Goal: Information Seeking & Learning: Check status

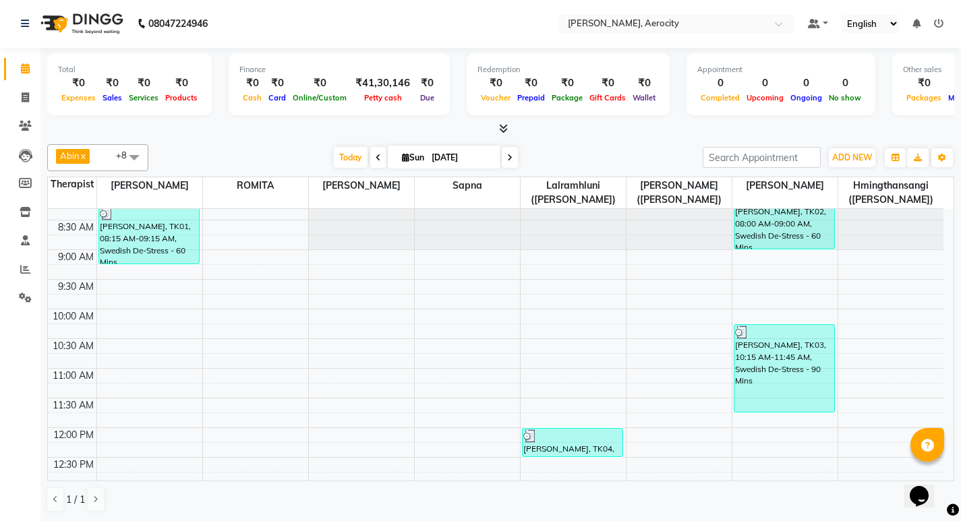
scroll to position [337, 0]
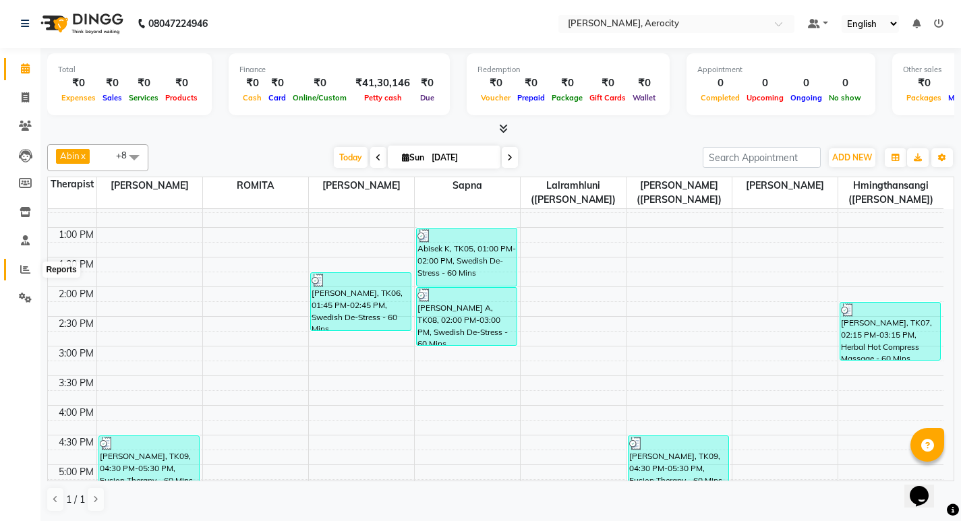
click at [17, 264] on span at bounding box center [25, 270] width 24 height 16
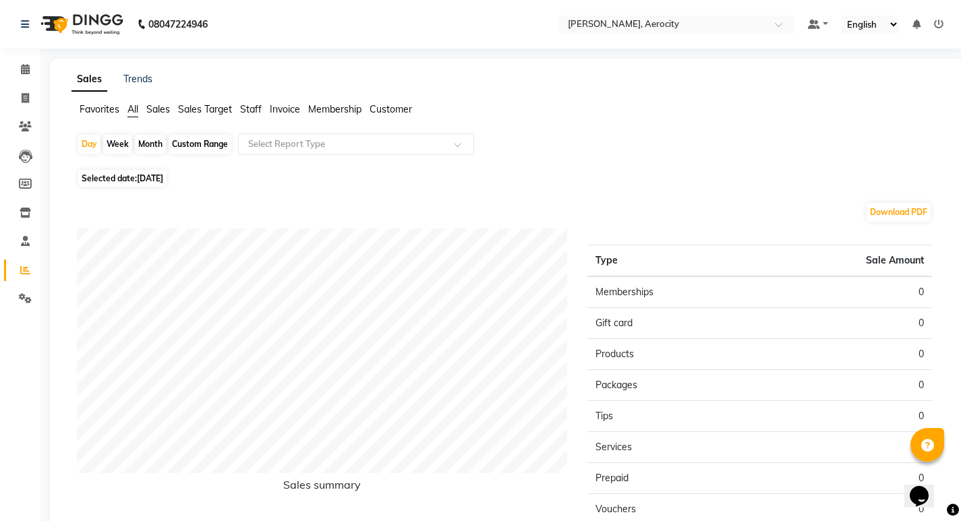
click at [139, 179] on span "[DATE]" at bounding box center [150, 178] width 26 height 10
select select "9"
select select "2025"
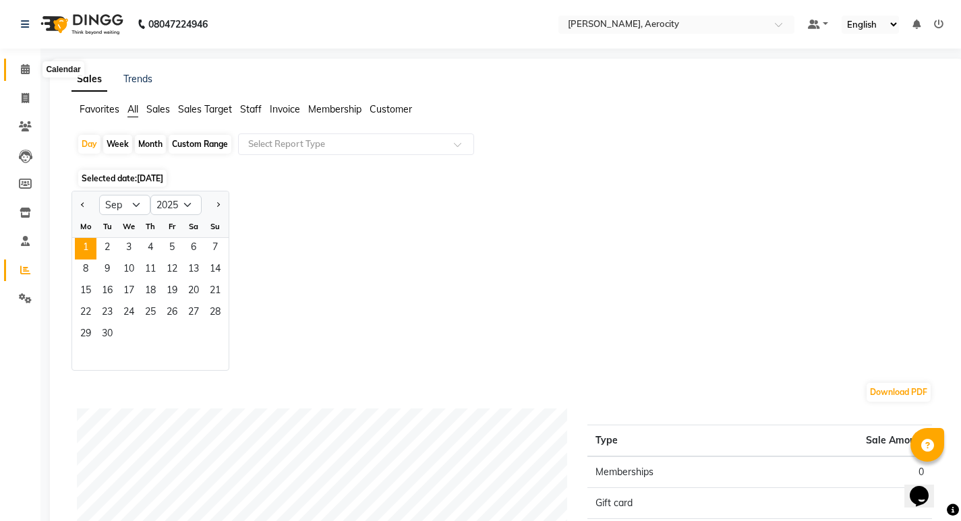
click at [26, 66] on icon at bounding box center [25, 69] width 9 height 10
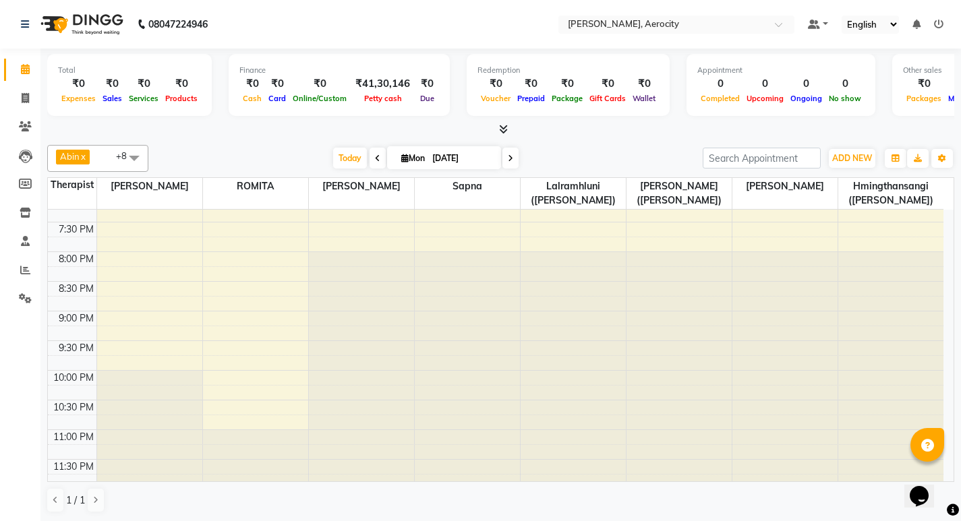
scroll to position [737, 0]
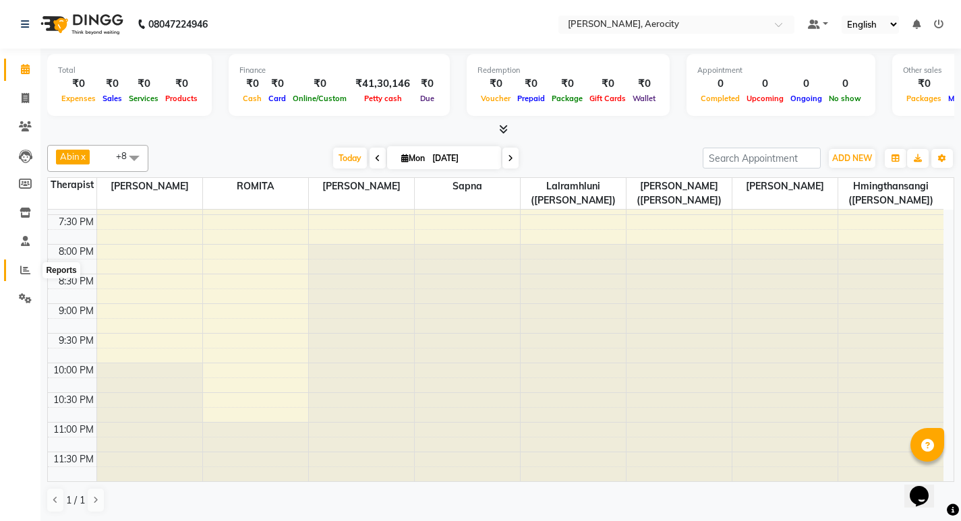
click at [19, 268] on span at bounding box center [25, 271] width 24 height 16
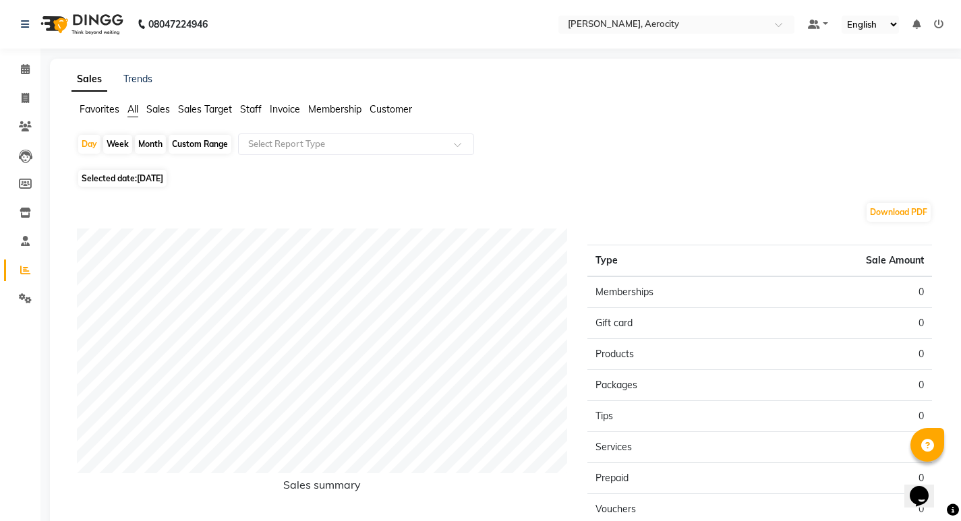
click at [156, 180] on span "[DATE]" at bounding box center [150, 178] width 26 height 10
select select "9"
select select "2025"
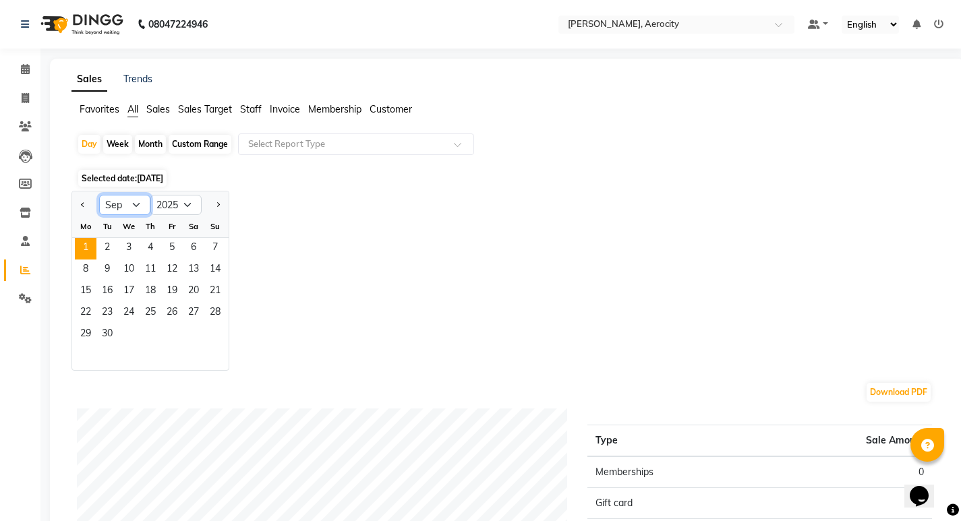
click at [140, 202] on select "Jan Feb Mar Apr May Jun [DATE] Aug Sep Oct Nov Dec" at bounding box center [124, 205] width 51 height 20
select select "8"
click at [99, 195] on select "Jan Feb Mar Apr May Jun [DATE] Aug Sep Oct Nov Dec" at bounding box center [124, 205] width 51 height 20
click at [209, 331] on span "31" at bounding box center [215, 336] width 22 height 22
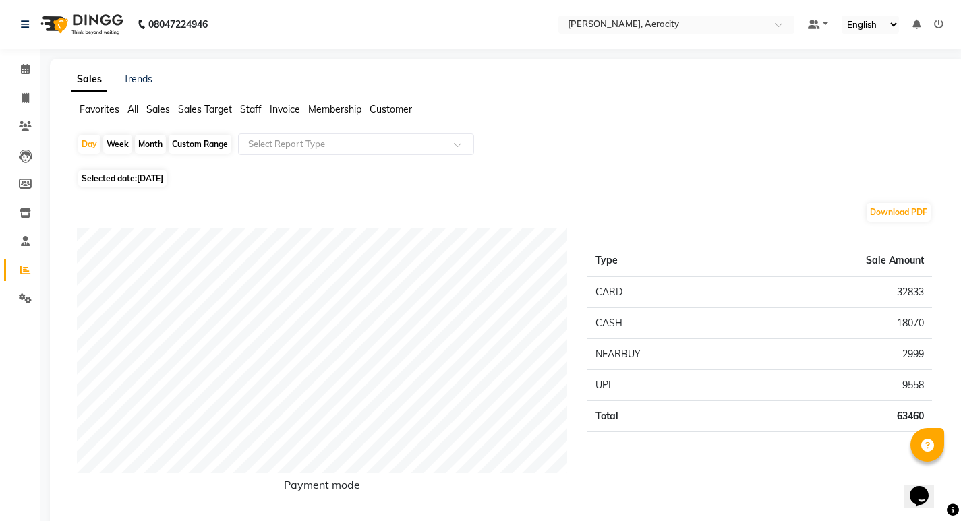
click at [147, 144] on div "Month" at bounding box center [150, 144] width 31 height 19
select select "8"
select select "2025"
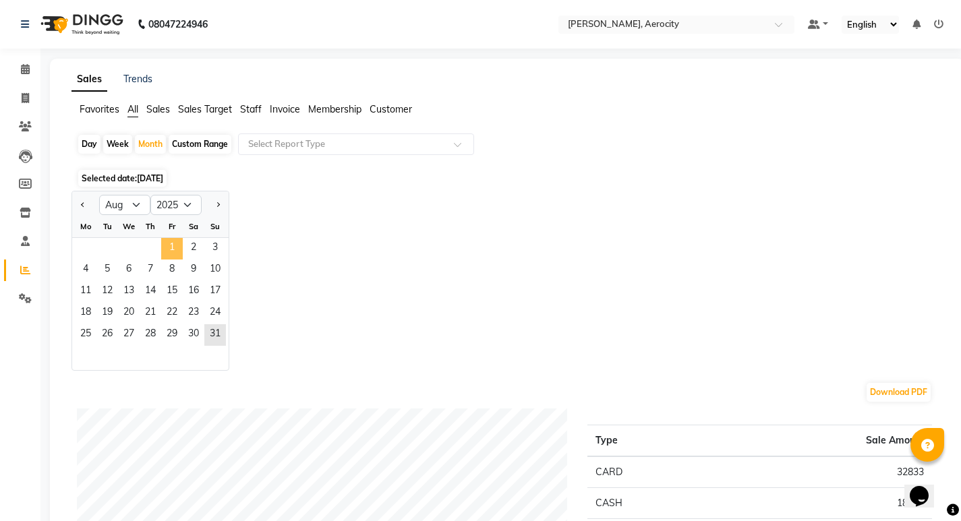
click at [174, 247] on span "1" at bounding box center [172, 249] width 22 height 22
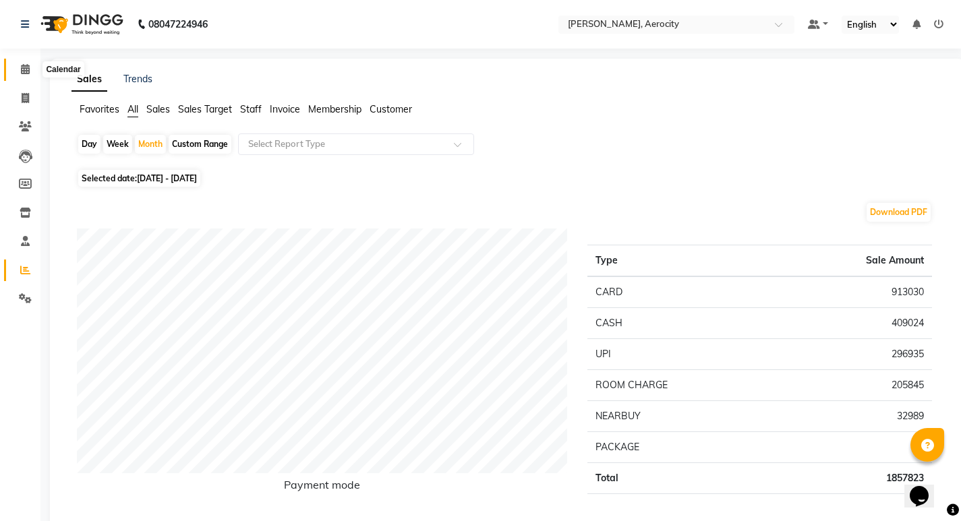
click at [24, 67] on icon at bounding box center [25, 69] width 9 height 10
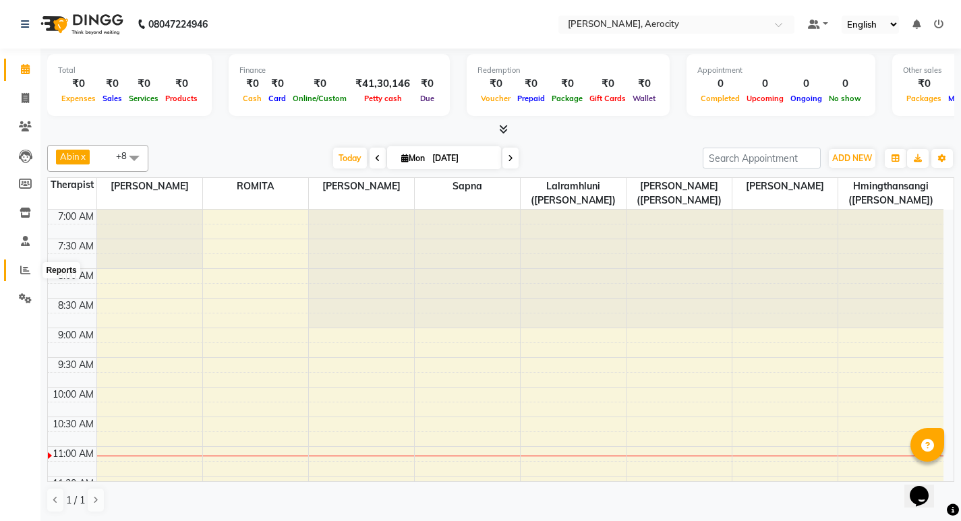
click at [24, 266] on icon at bounding box center [25, 270] width 10 height 10
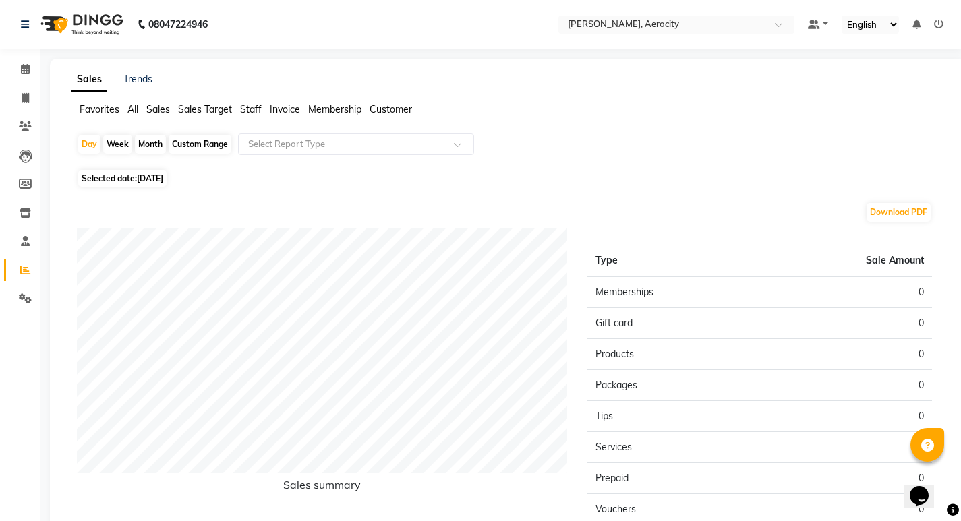
click at [153, 177] on span "[DATE]" at bounding box center [150, 178] width 26 height 10
select select "9"
select select "2025"
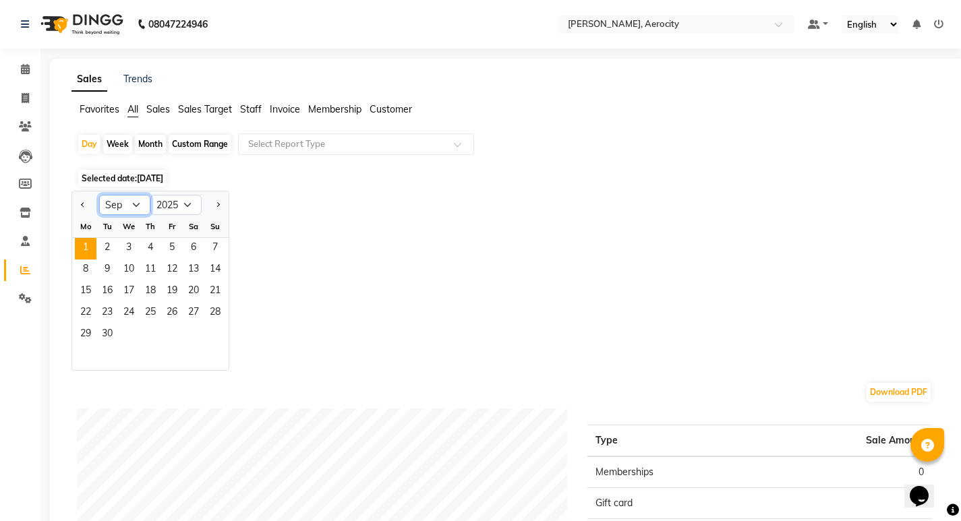
click at [135, 205] on select "Jan Feb Mar Apr May Jun [DATE] Aug Sep Oct Nov Dec" at bounding box center [124, 205] width 51 height 20
select select "8"
click at [99, 195] on select "Jan Feb Mar Apr May Jun [DATE] Aug Sep Oct Nov Dec" at bounding box center [124, 205] width 51 height 20
click at [258, 111] on span "Staff" at bounding box center [251, 109] width 22 height 12
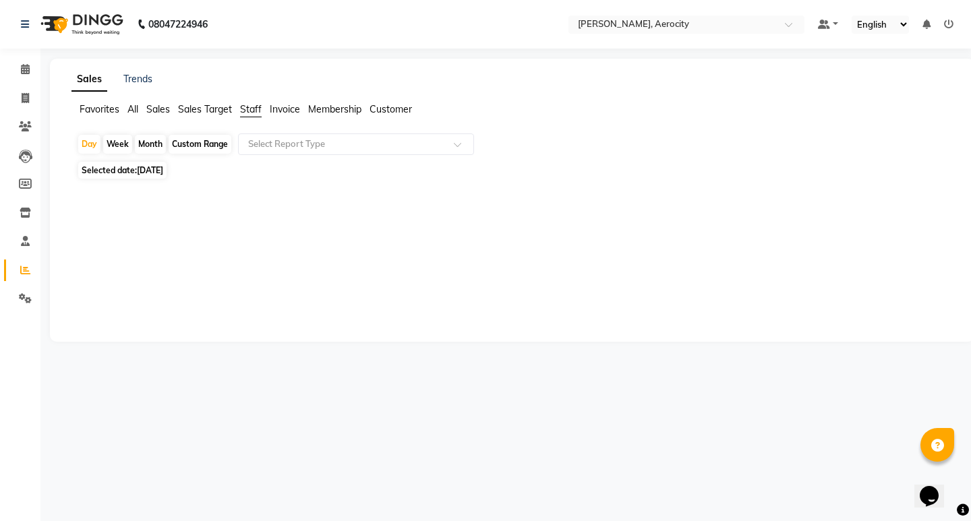
click at [163, 173] on span "[DATE]" at bounding box center [150, 170] width 26 height 10
select select "9"
select select "2025"
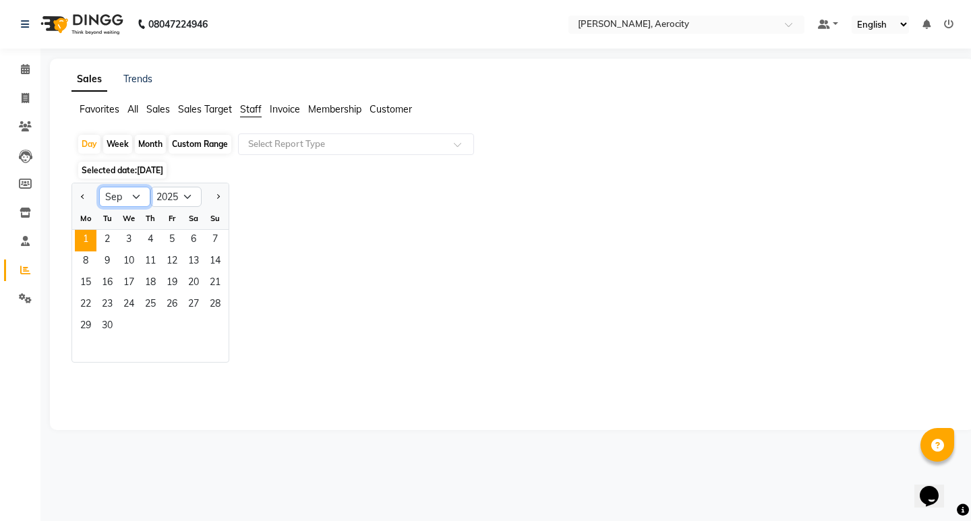
click at [137, 195] on select "Jan Feb Mar Apr May Jun [DATE] Aug Sep Oct Nov Dec" at bounding box center [124, 197] width 51 height 20
select select "8"
click at [99, 187] on select "Jan Feb Mar Apr May Jun [DATE] Aug Sep Oct Nov Dec" at bounding box center [124, 197] width 51 height 20
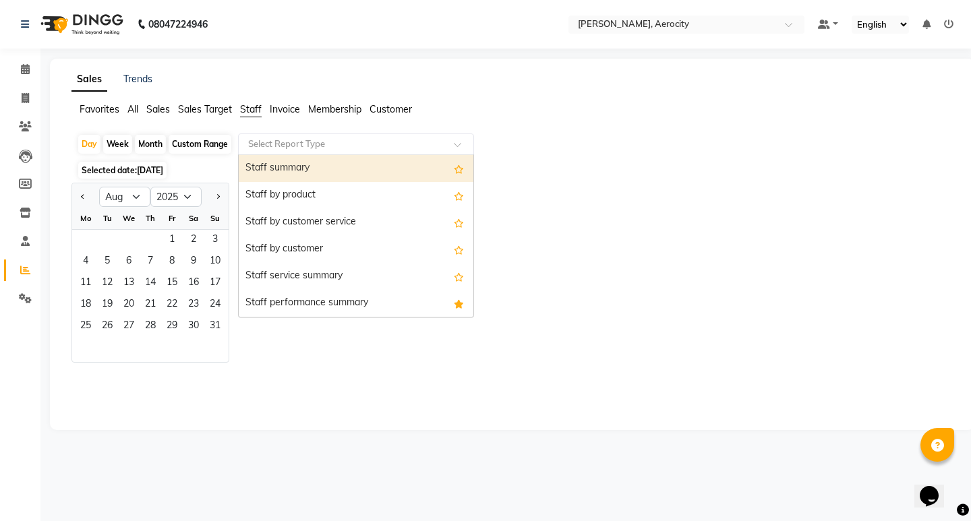
click at [458, 144] on span at bounding box center [462, 148] width 17 height 13
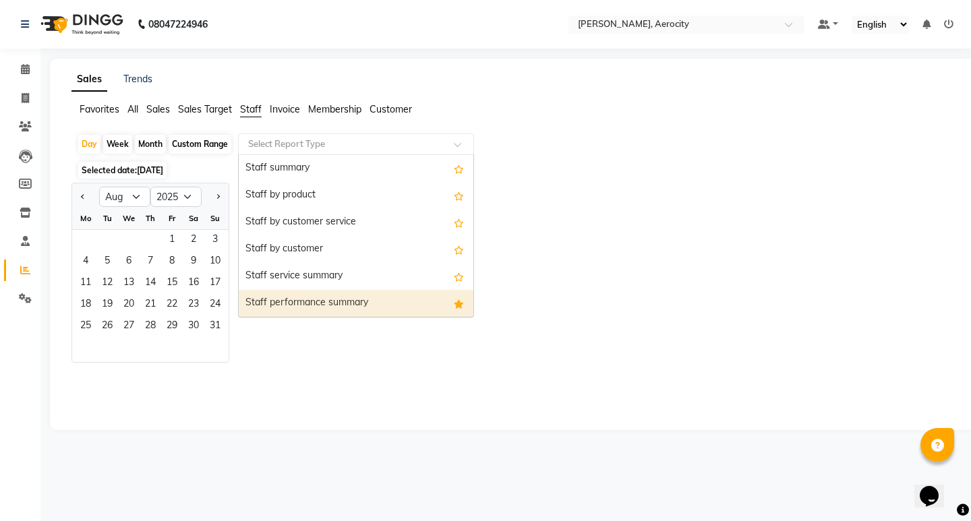
click at [316, 304] on div "Staff performance summary" at bounding box center [356, 303] width 235 height 27
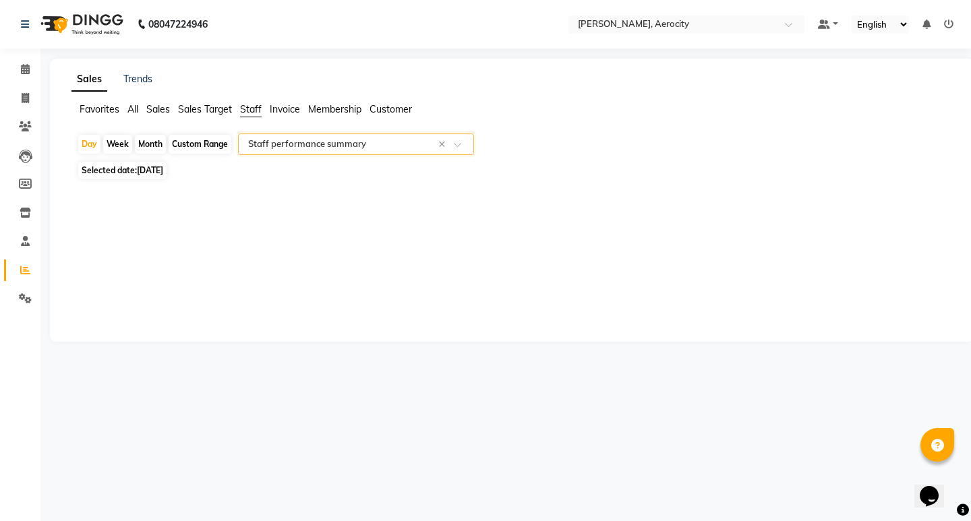
click at [159, 172] on span "[DATE]" at bounding box center [150, 170] width 26 height 10
select select "9"
select select "2025"
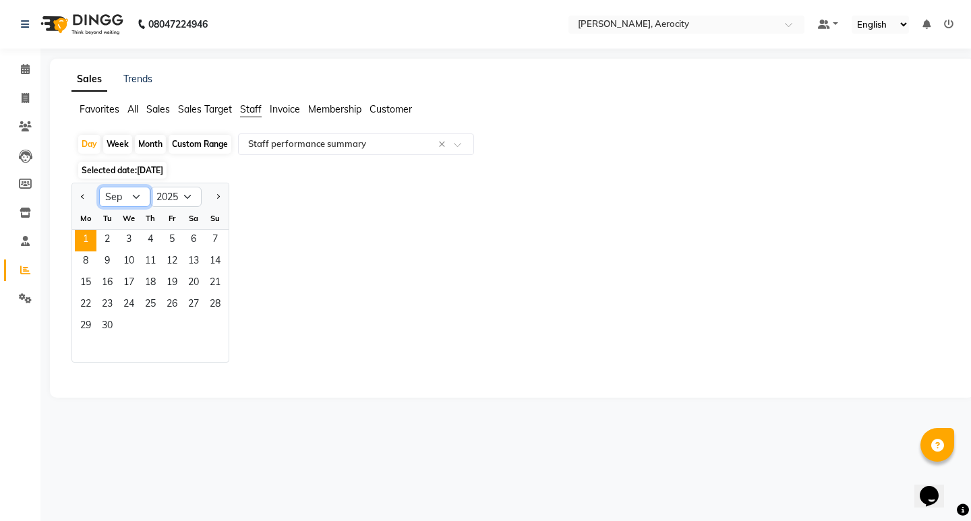
click at [137, 197] on select "Jan Feb Mar Apr May Jun [DATE] Aug Sep Oct Nov Dec" at bounding box center [124, 197] width 51 height 20
select select "8"
click at [99, 187] on select "Jan Feb Mar Apr May Jun [DATE] Aug Sep Oct Nov Dec" at bounding box center [124, 197] width 51 height 20
click at [178, 235] on span "1" at bounding box center [172, 241] width 22 height 22
select select "full_report"
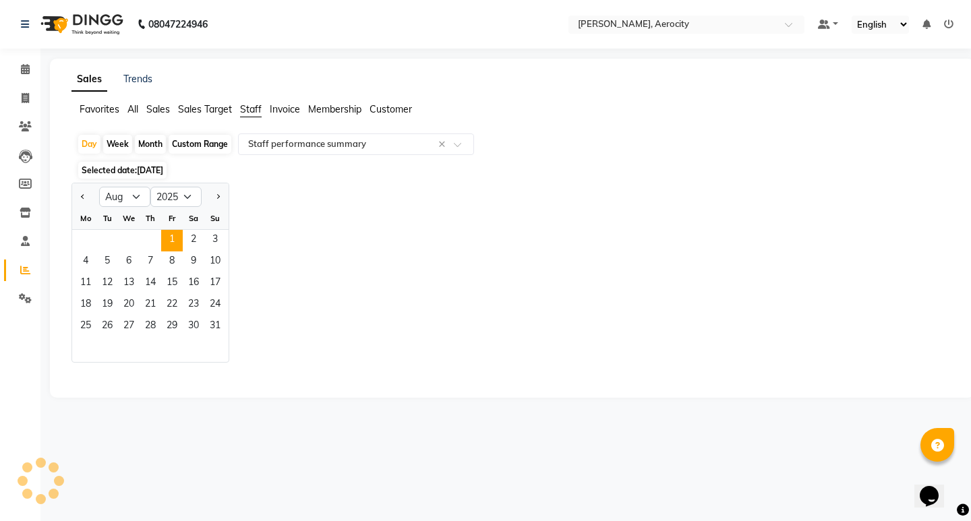
select select "csv"
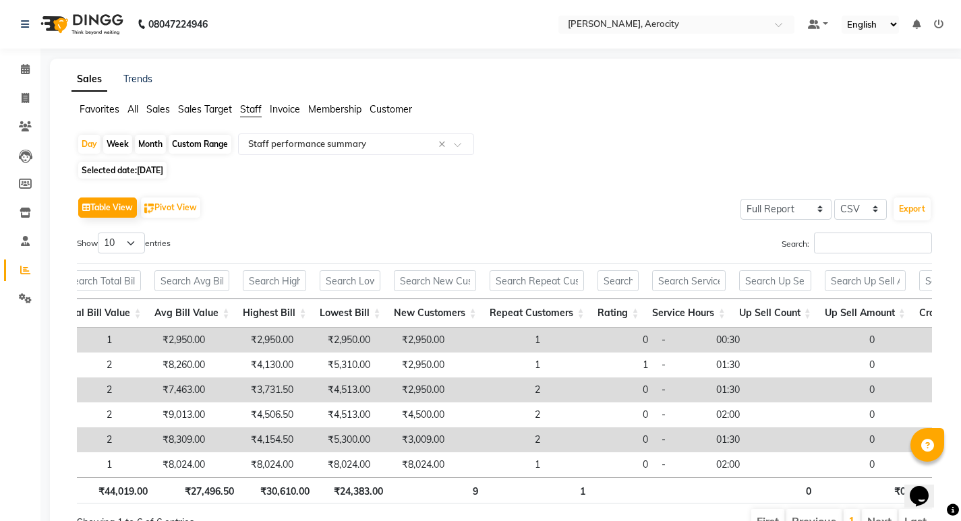
click at [150, 142] on div "Month" at bounding box center [150, 144] width 31 height 19
select select "8"
select select "2025"
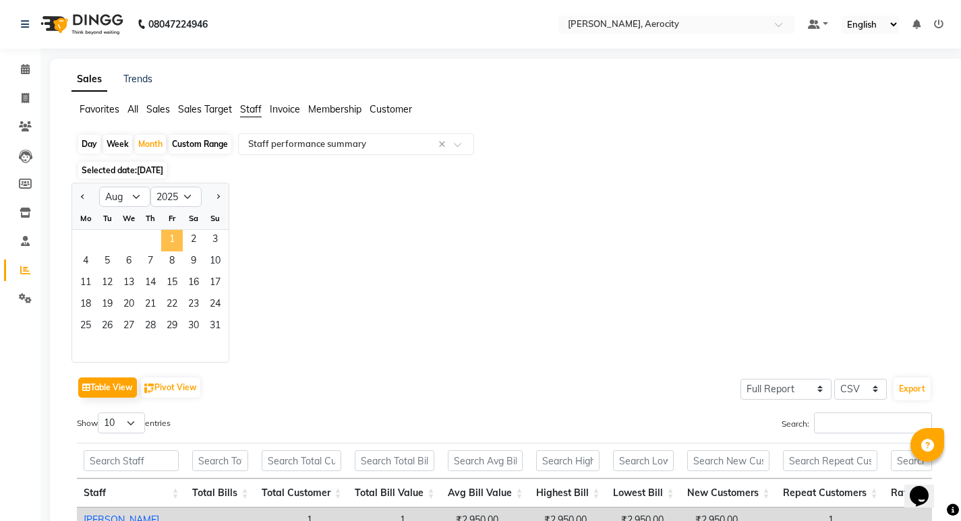
click at [173, 239] on span "1" at bounding box center [172, 241] width 22 height 22
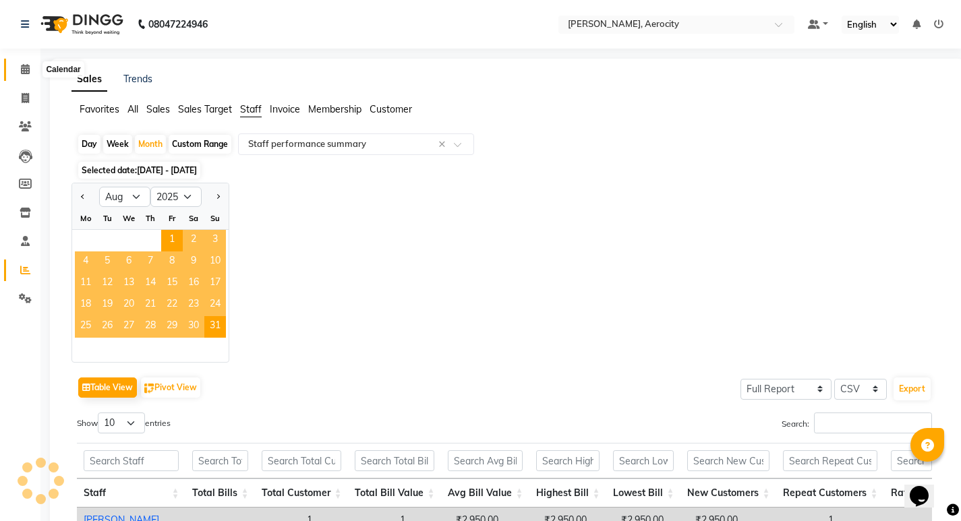
click at [28, 69] on icon at bounding box center [25, 69] width 9 height 10
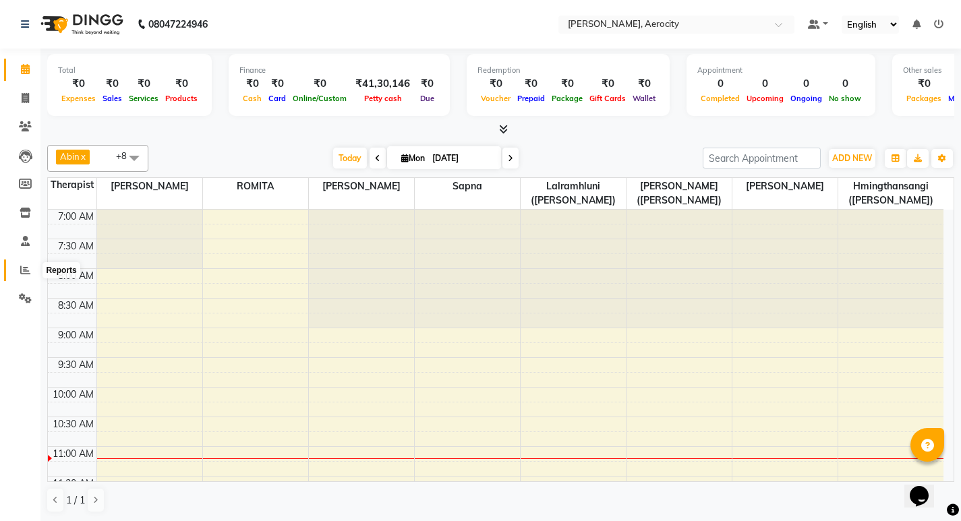
click at [30, 266] on span at bounding box center [25, 271] width 24 height 16
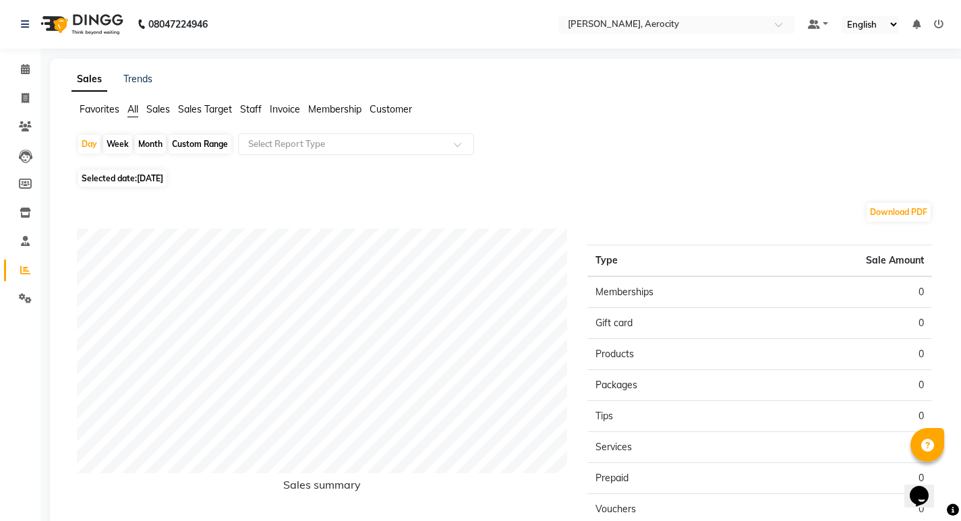
click at [255, 110] on span "Staff" at bounding box center [251, 109] width 22 height 12
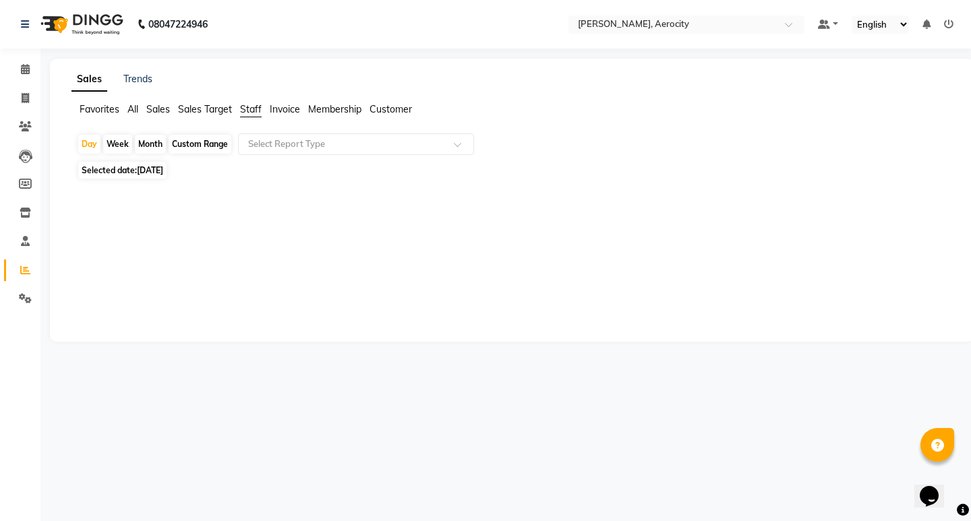
click at [152, 144] on div "Month" at bounding box center [150, 144] width 31 height 19
select select "9"
select select "2025"
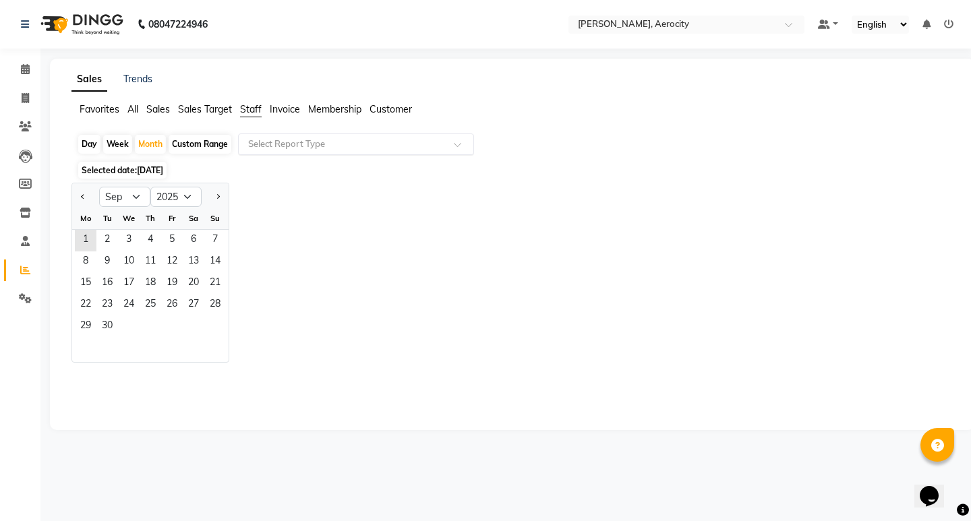
click at [457, 142] on span at bounding box center [462, 148] width 17 height 13
click at [84, 142] on div "Day" at bounding box center [89, 144] width 22 height 19
select select "9"
select select "2025"
click at [459, 145] on span at bounding box center [462, 148] width 17 height 13
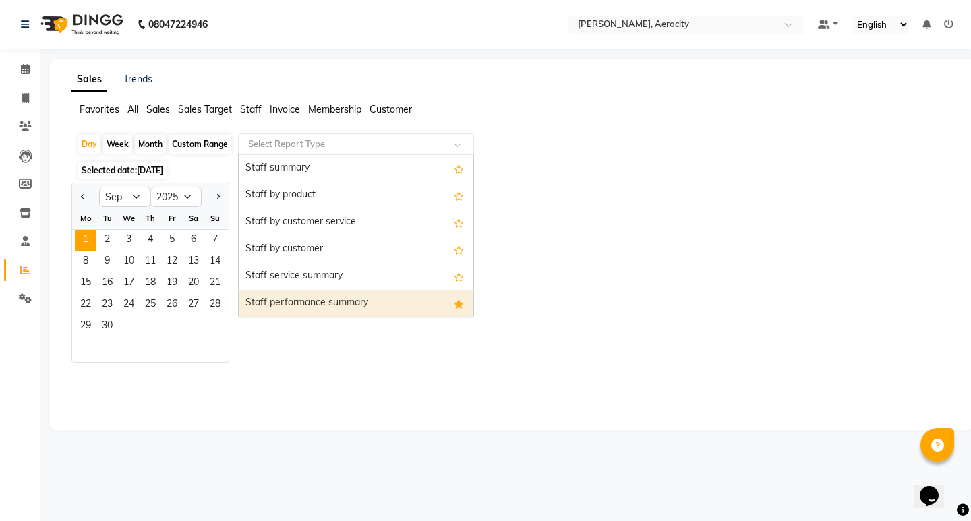
click at [346, 302] on div "Staff performance summary" at bounding box center [356, 303] width 235 height 27
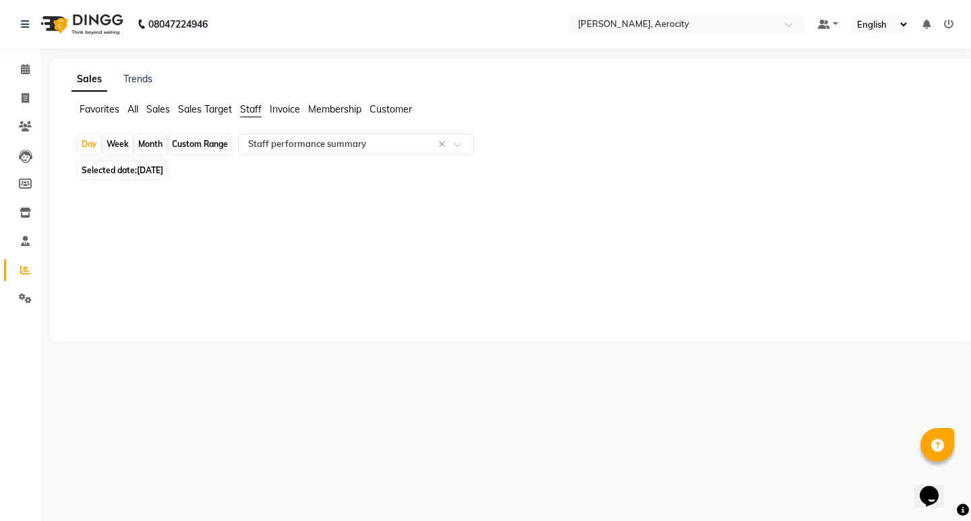
click at [163, 171] on span "[DATE]" at bounding box center [150, 170] width 26 height 10
select select "9"
select select "2025"
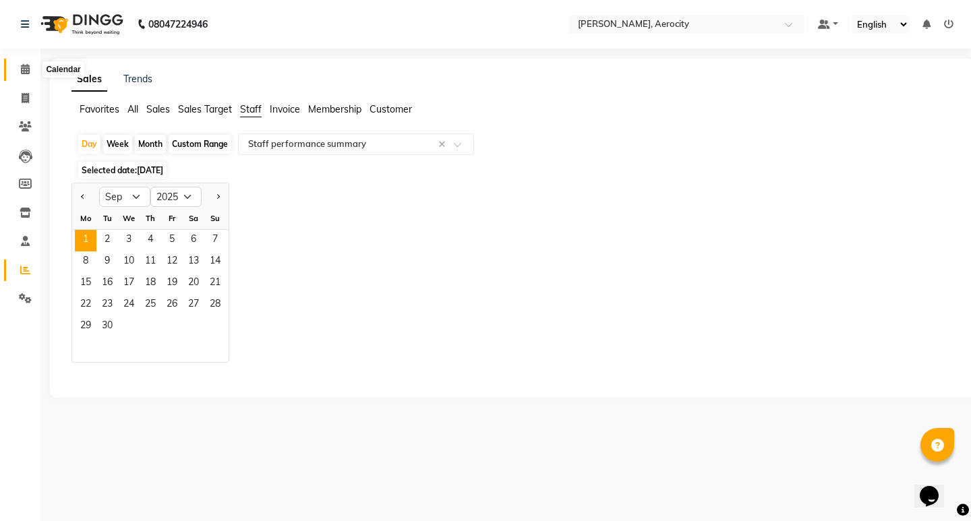
click at [26, 67] on icon at bounding box center [25, 69] width 9 height 10
